Goal: Find specific page/section: Find specific page/section

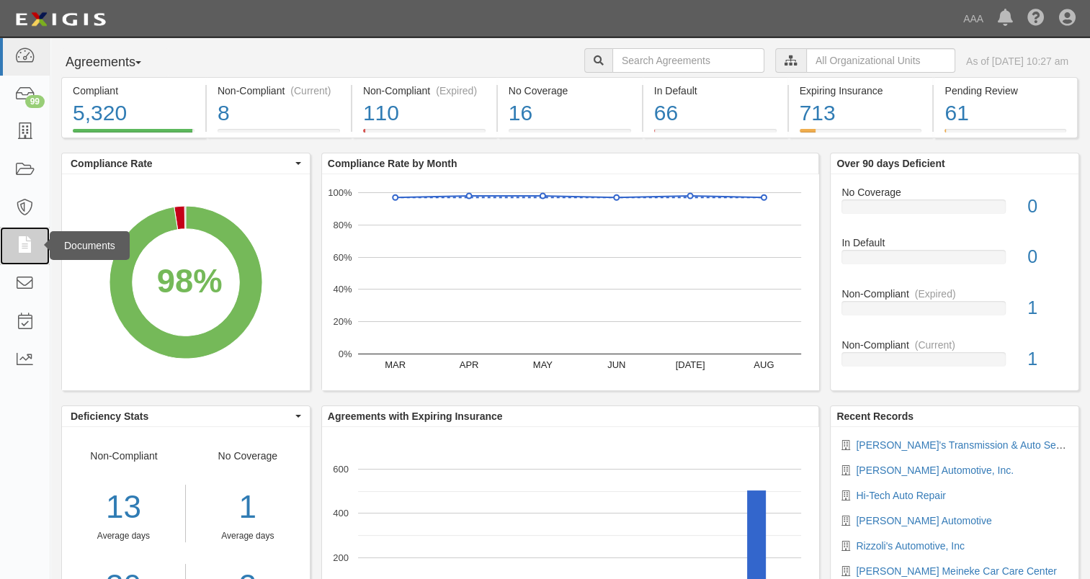
click at [21, 239] on icon at bounding box center [24, 246] width 20 height 17
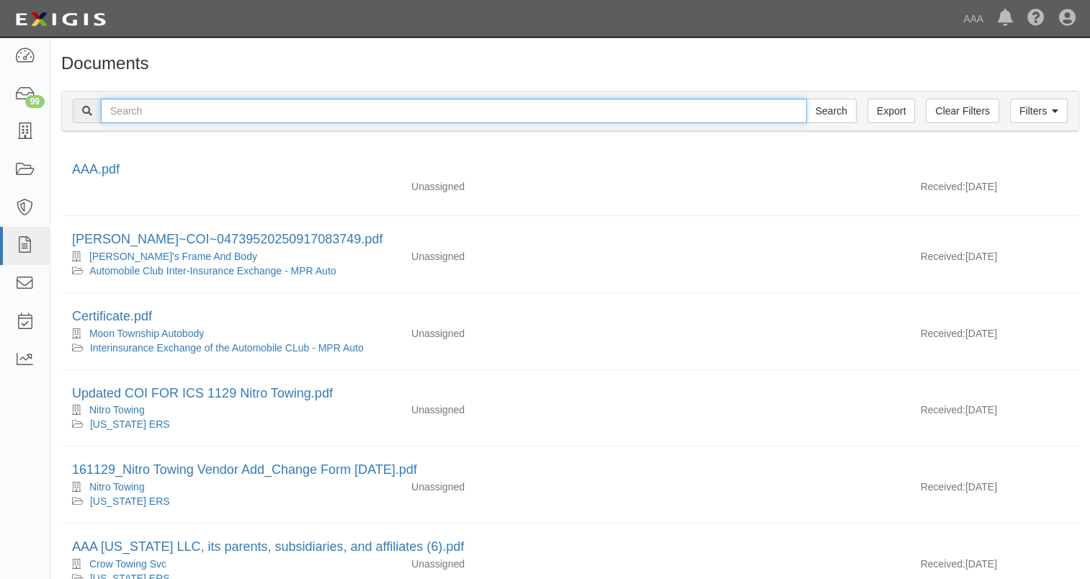
click at [164, 107] on input "text" at bounding box center [454, 111] width 706 height 24
type input "[PERSON_NAME]"
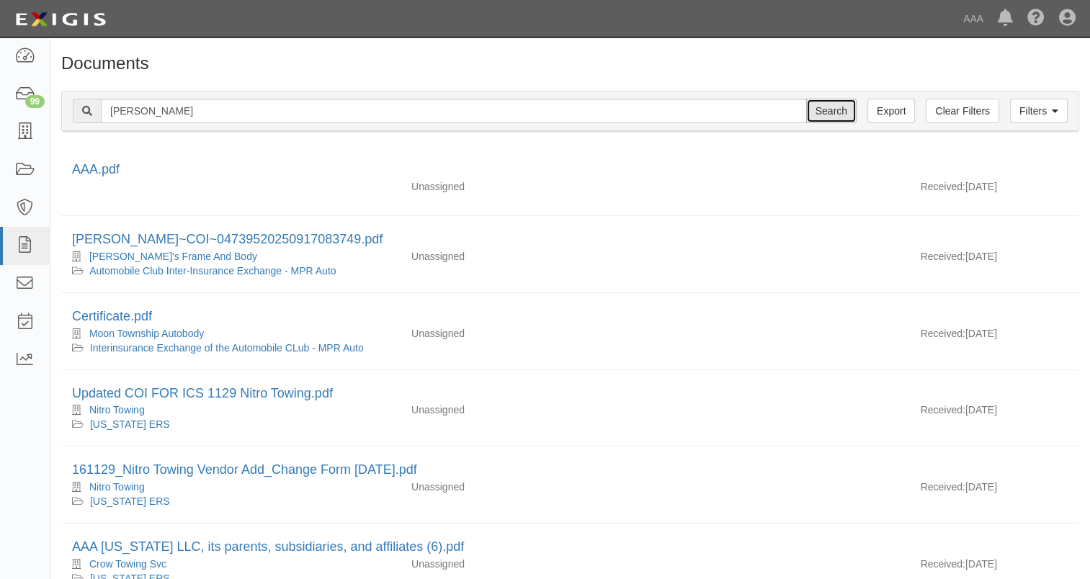
click at [824, 114] on input "Search" at bounding box center [831, 111] width 50 height 24
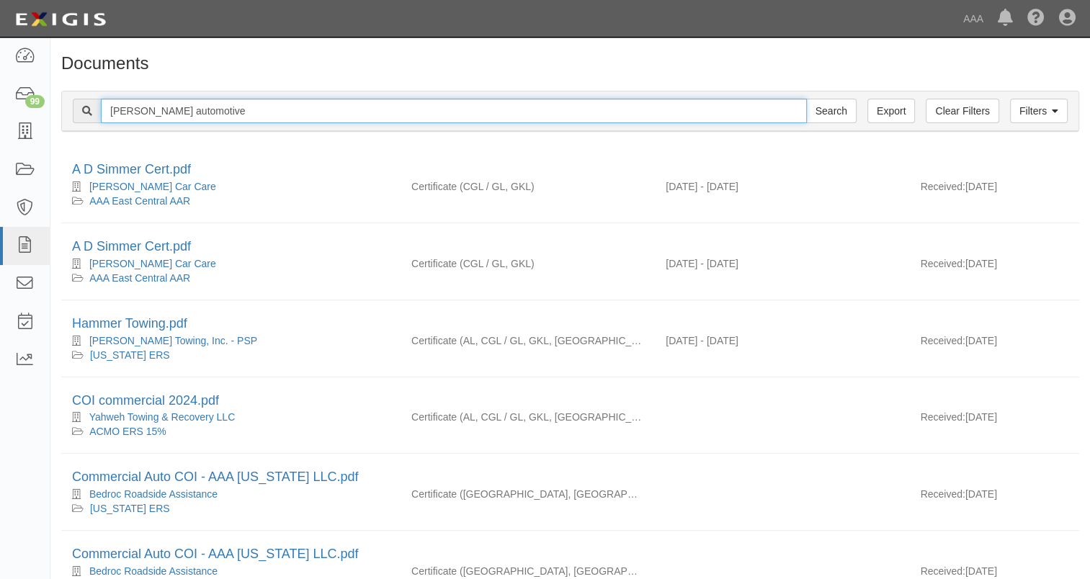
type input "[PERSON_NAME] automotive"
click at [806, 99] on input "Search" at bounding box center [831, 111] width 50 height 24
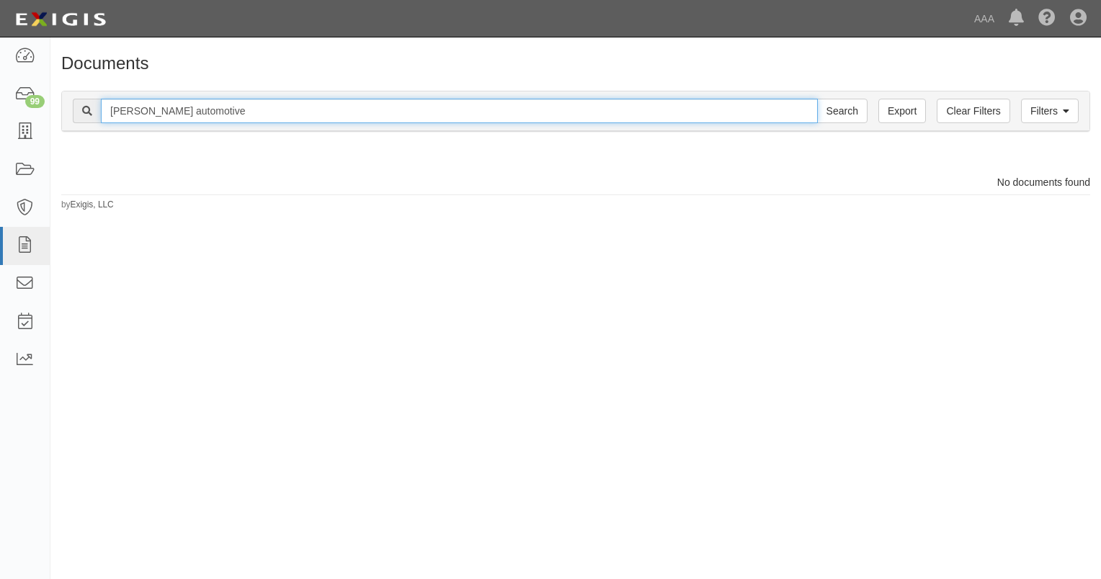
click at [239, 112] on input "wimmer's automotive" at bounding box center [459, 111] width 717 height 24
type input "w"
type input "20112"
click at [817, 99] on input "Search" at bounding box center [842, 111] width 50 height 24
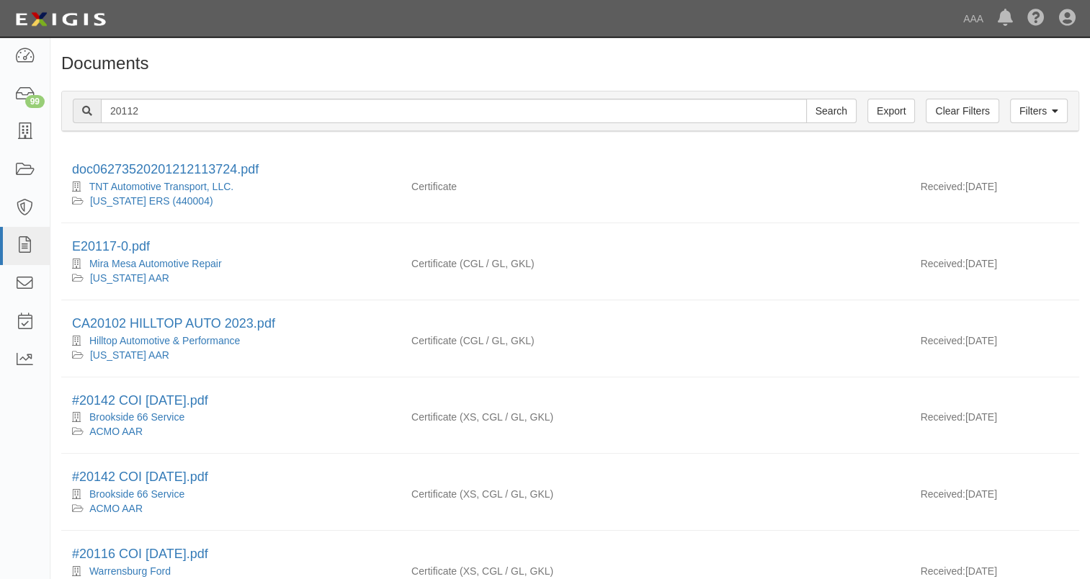
click at [293, 106] on input "20112" at bounding box center [454, 111] width 706 height 24
type input "2"
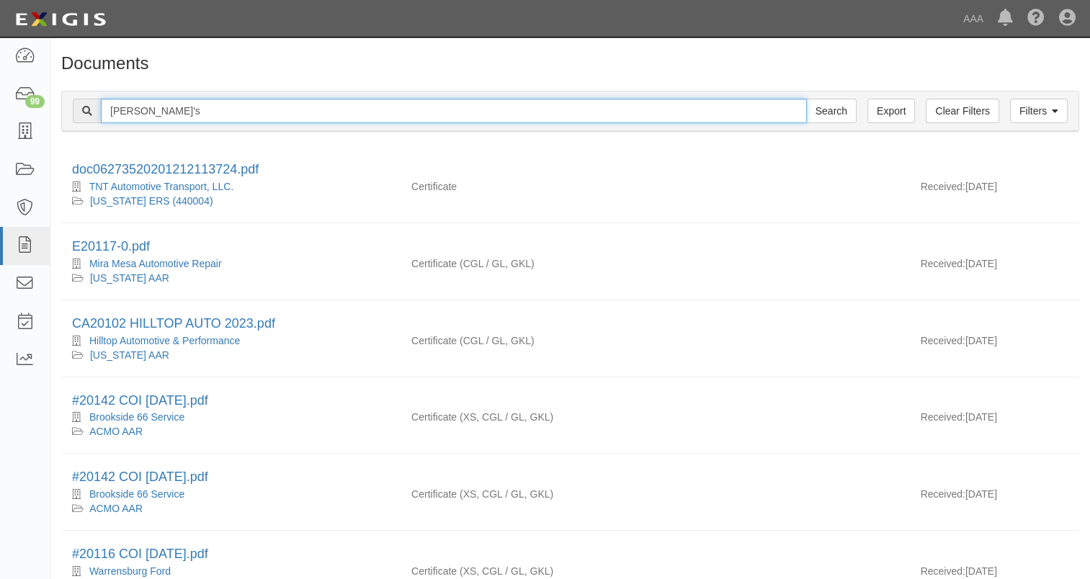
type input "jim's"
click at [806, 99] on input "Search" at bounding box center [831, 111] width 50 height 24
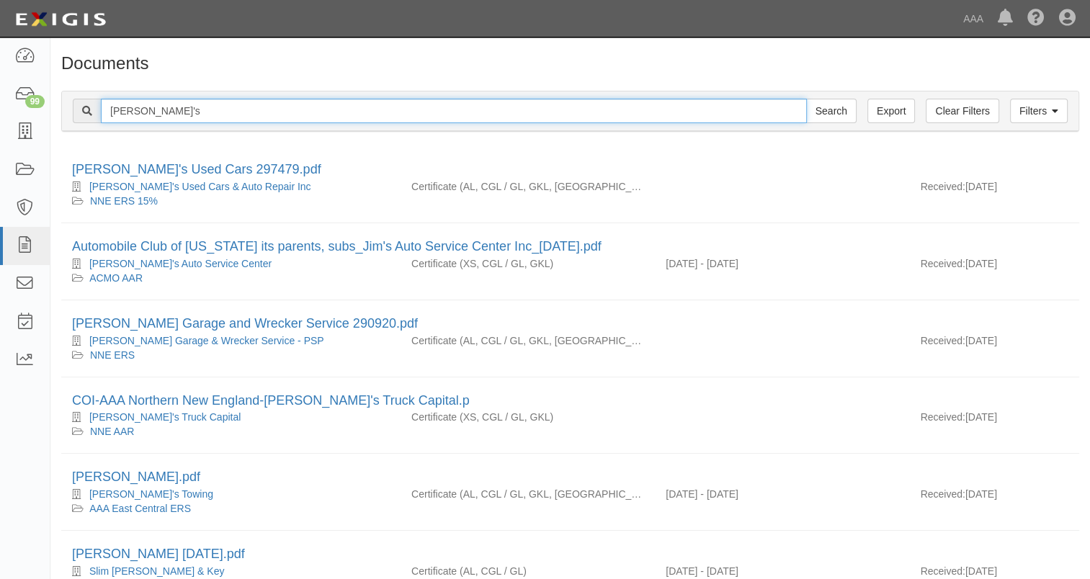
click at [293, 106] on input "[PERSON_NAME]'s" at bounding box center [454, 111] width 706 height 24
type input "[PERSON_NAME]'s automotive"
click at [806, 99] on input "Search" at bounding box center [831, 111] width 50 height 24
